Goal: Navigation & Orientation: Find specific page/section

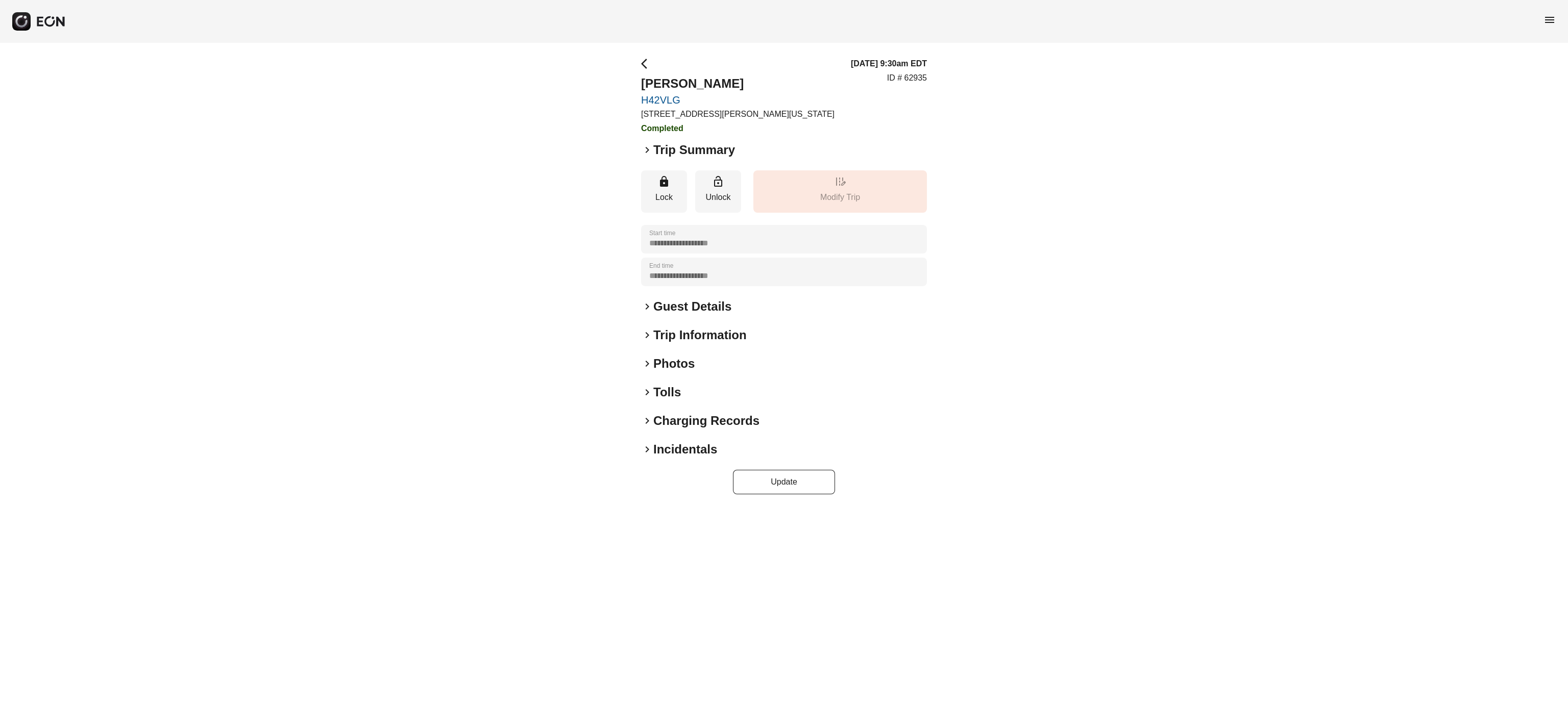
click at [1549, 22] on span "menu" at bounding box center [1549, 20] width 12 height 12
click at [1532, 44] on link "Home" at bounding box center [1529, 48] width 53 height 12
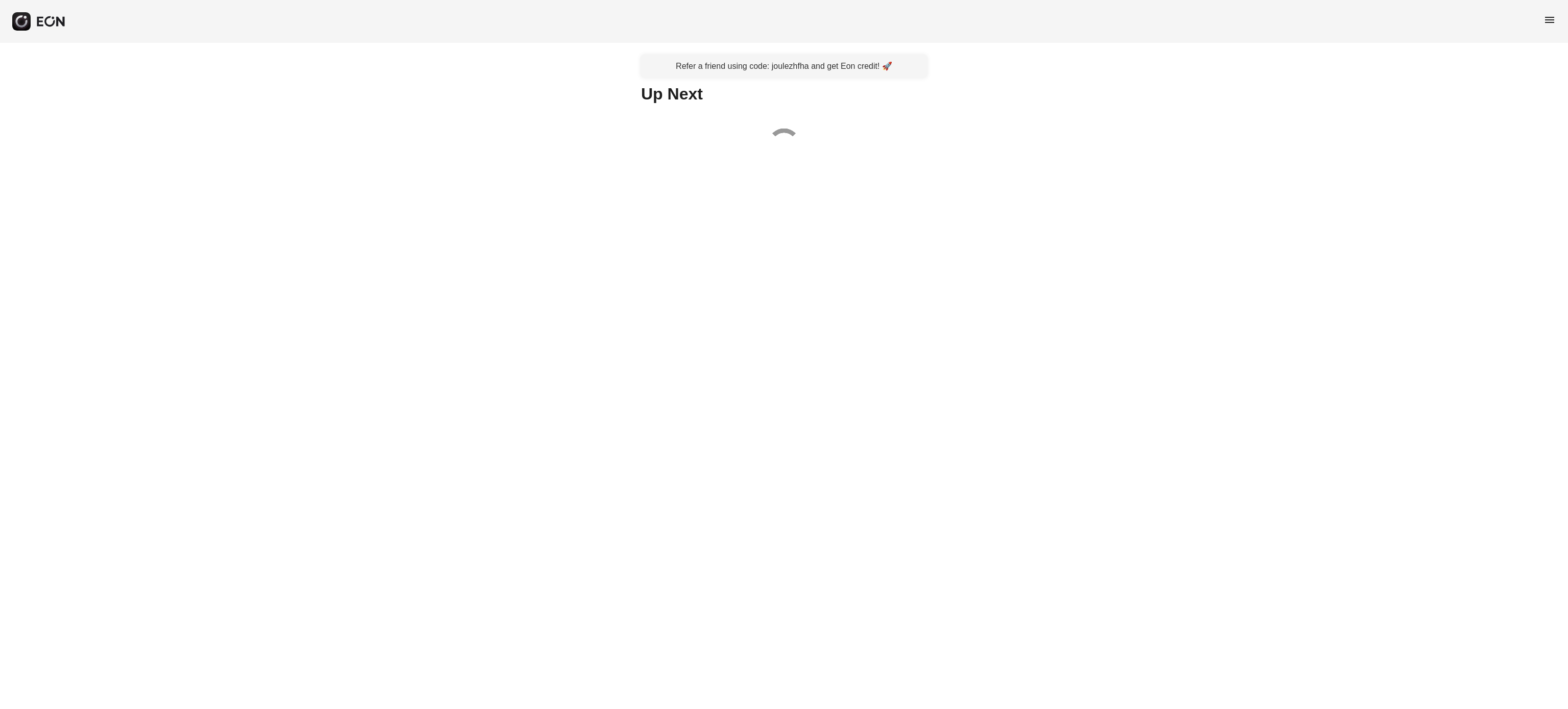
click at [1546, 24] on span "menu" at bounding box center [1549, 20] width 12 height 12
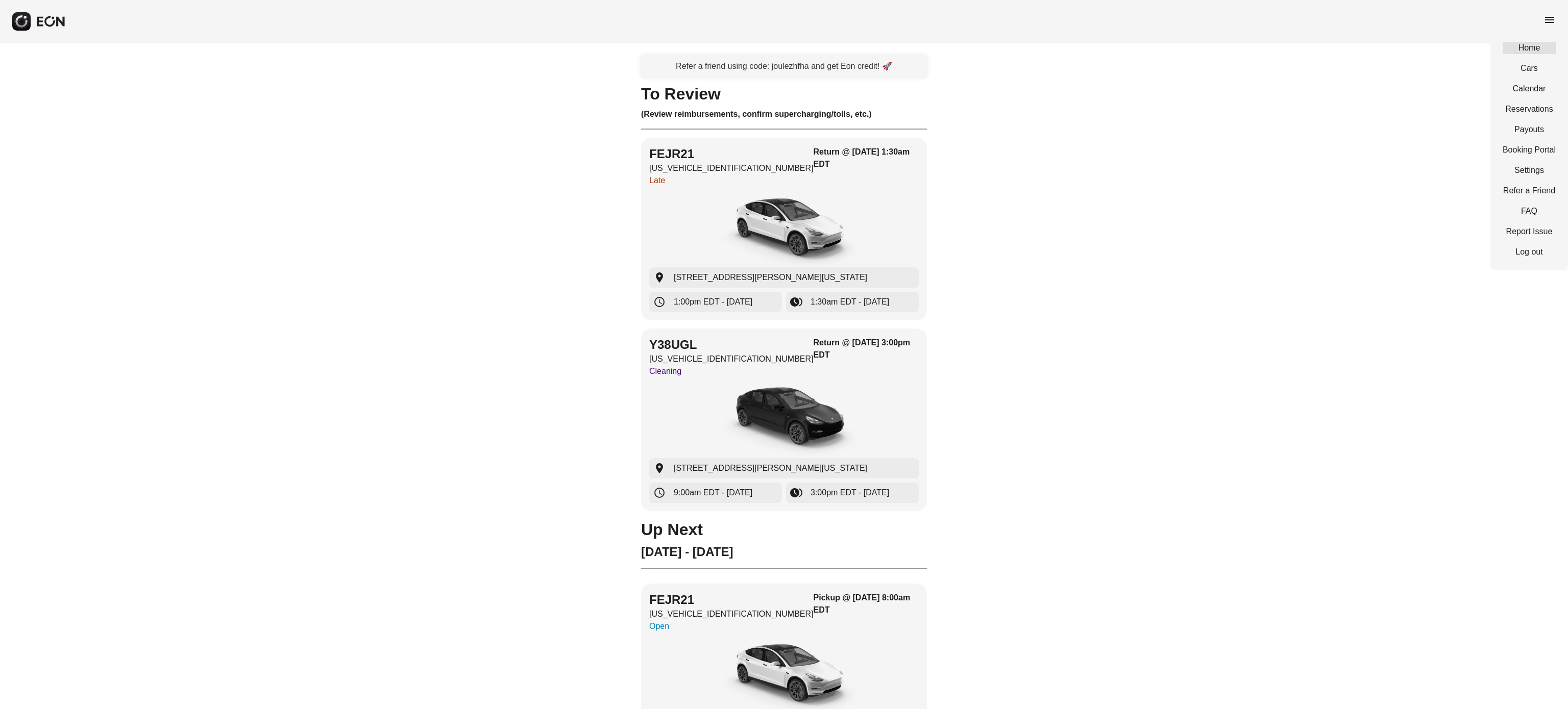
click at [1537, 47] on link "Home" at bounding box center [1529, 48] width 53 height 12
click at [1546, 24] on span "menu" at bounding box center [1549, 20] width 12 height 12
click at [1527, 87] on link "Calendar" at bounding box center [1529, 88] width 53 height 12
